Goal: Find specific page/section: Find specific page/section

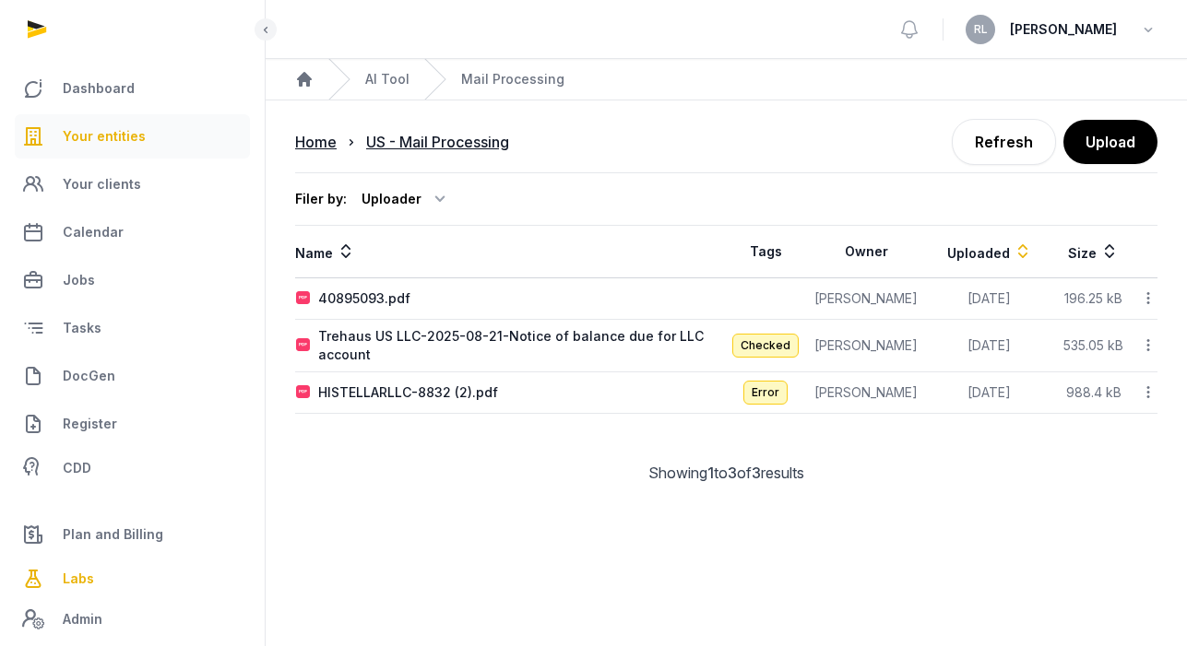
click at [152, 125] on link "Your entities" at bounding box center [132, 136] width 235 height 44
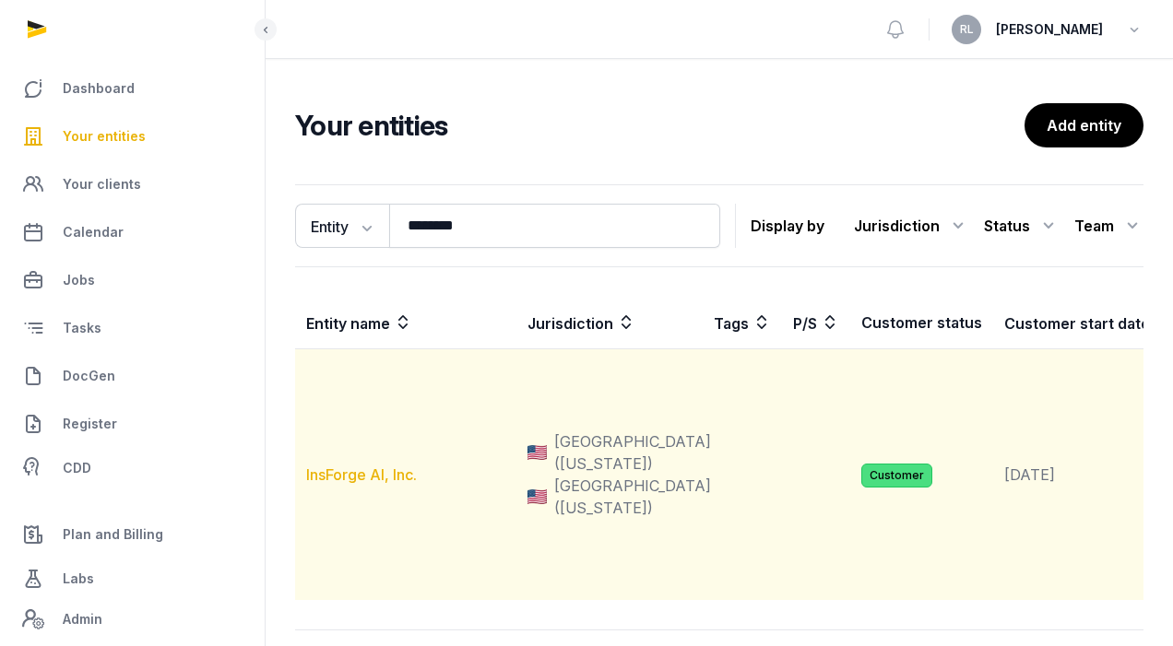
click at [354, 484] on link "InsForge AI, Inc." at bounding box center [361, 475] width 111 height 18
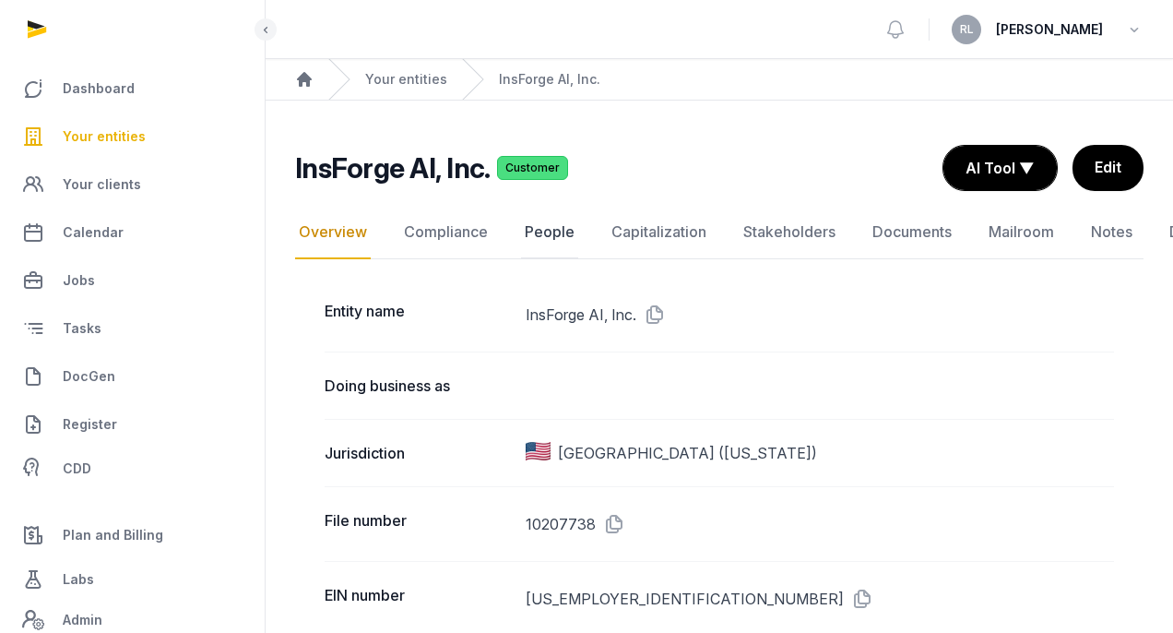
click at [551, 217] on link "People" at bounding box center [549, 232] width 57 height 53
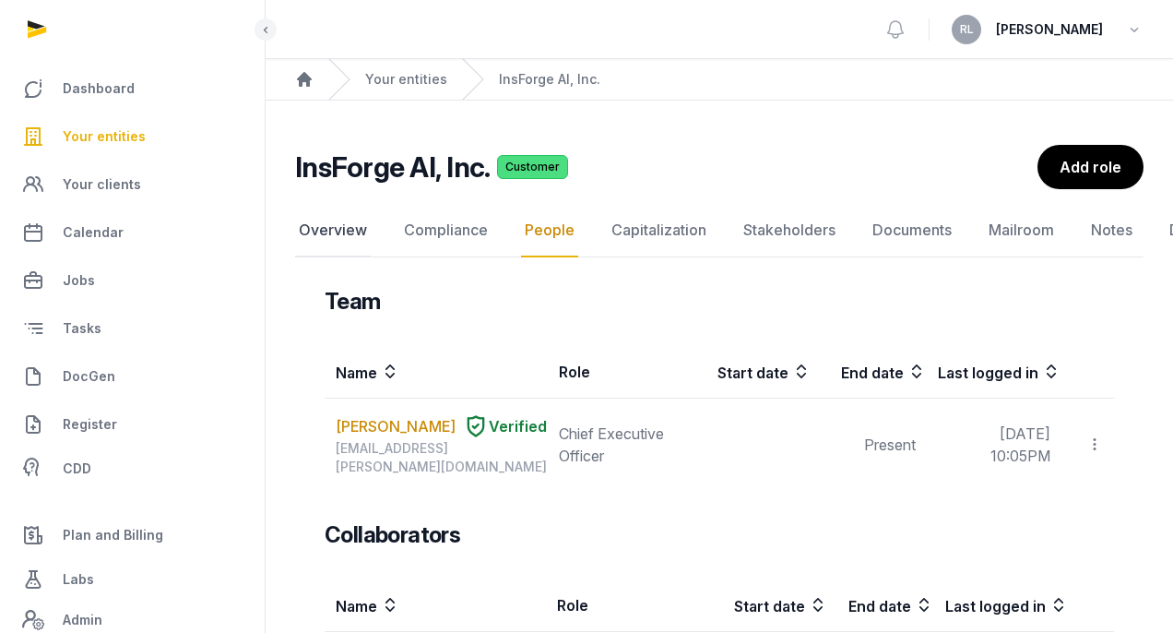
click at [326, 219] on link "Overview" at bounding box center [333, 230] width 76 height 53
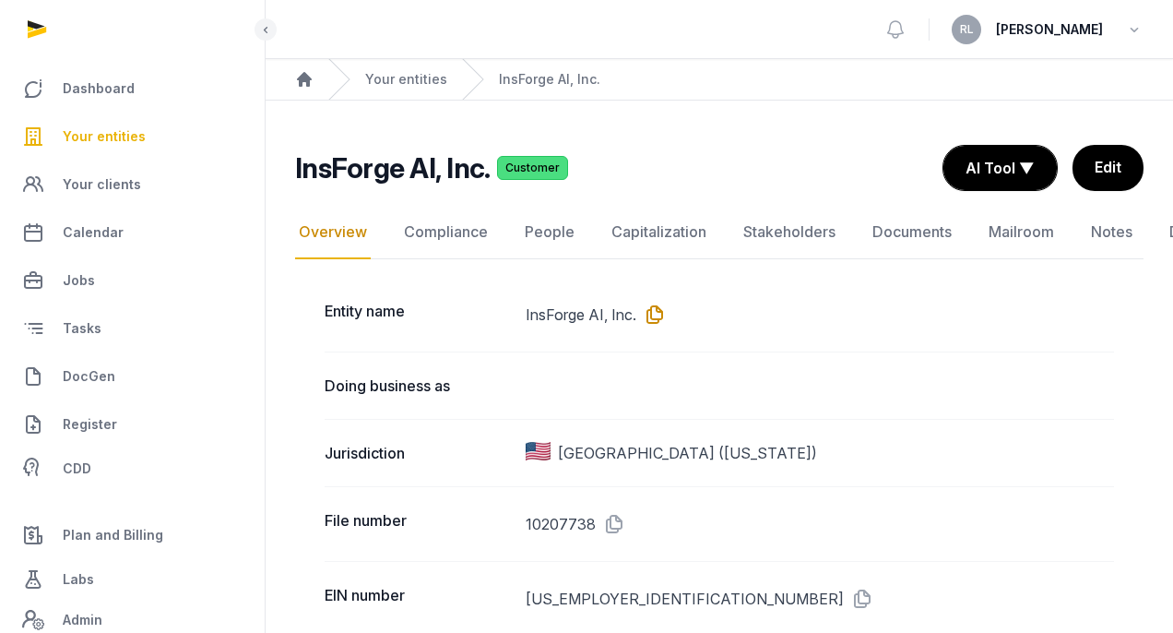
click at [660, 317] on icon at bounding box center [651, 315] width 30 height 30
